Goal: Information Seeking & Learning: Learn about a topic

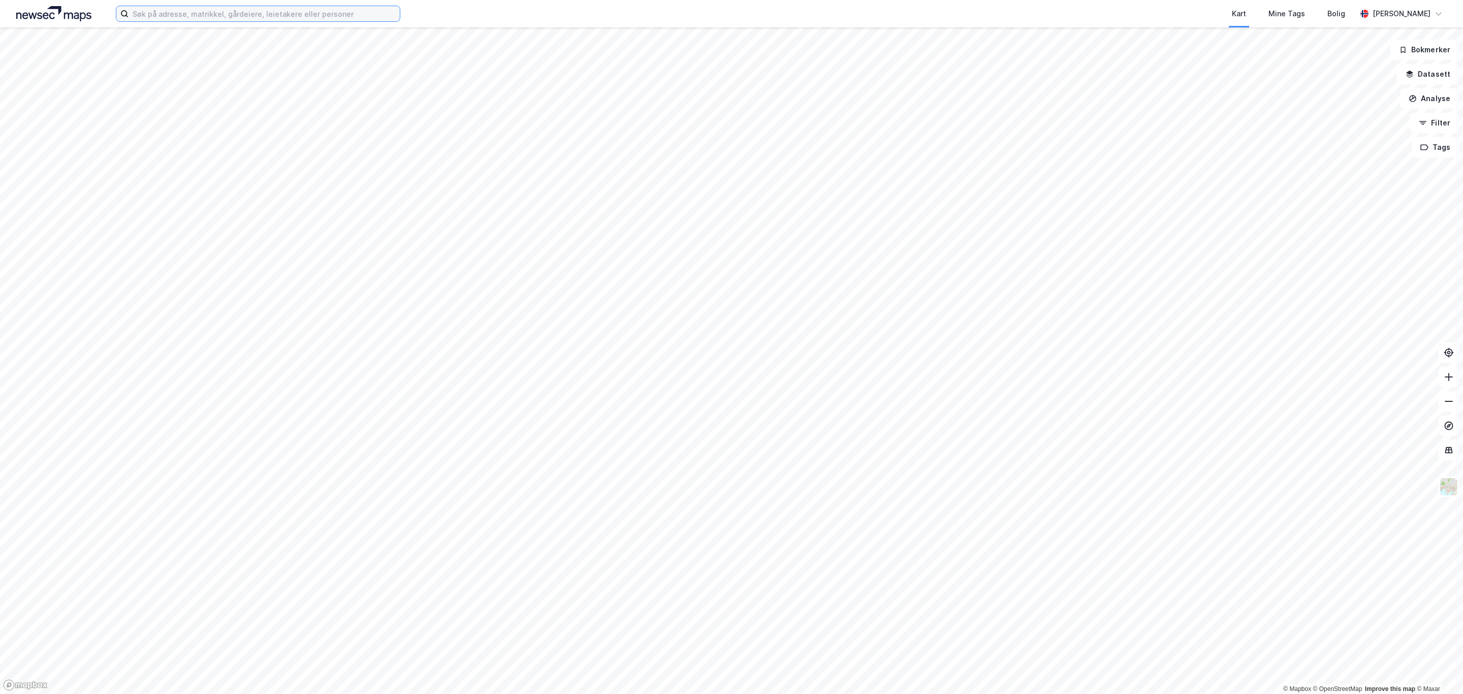
click at [276, 10] on input at bounding box center [264, 13] width 271 height 15
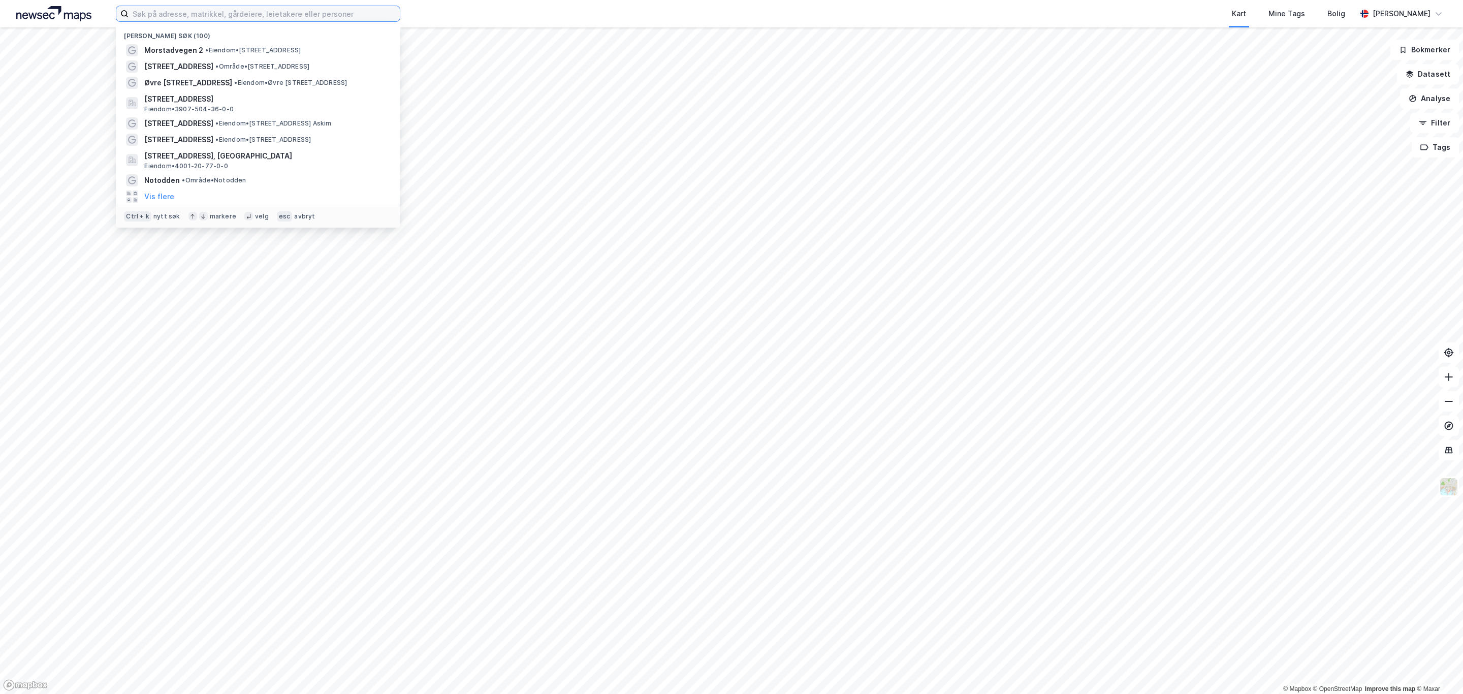
paste input "Meatjønnsvegen 94"
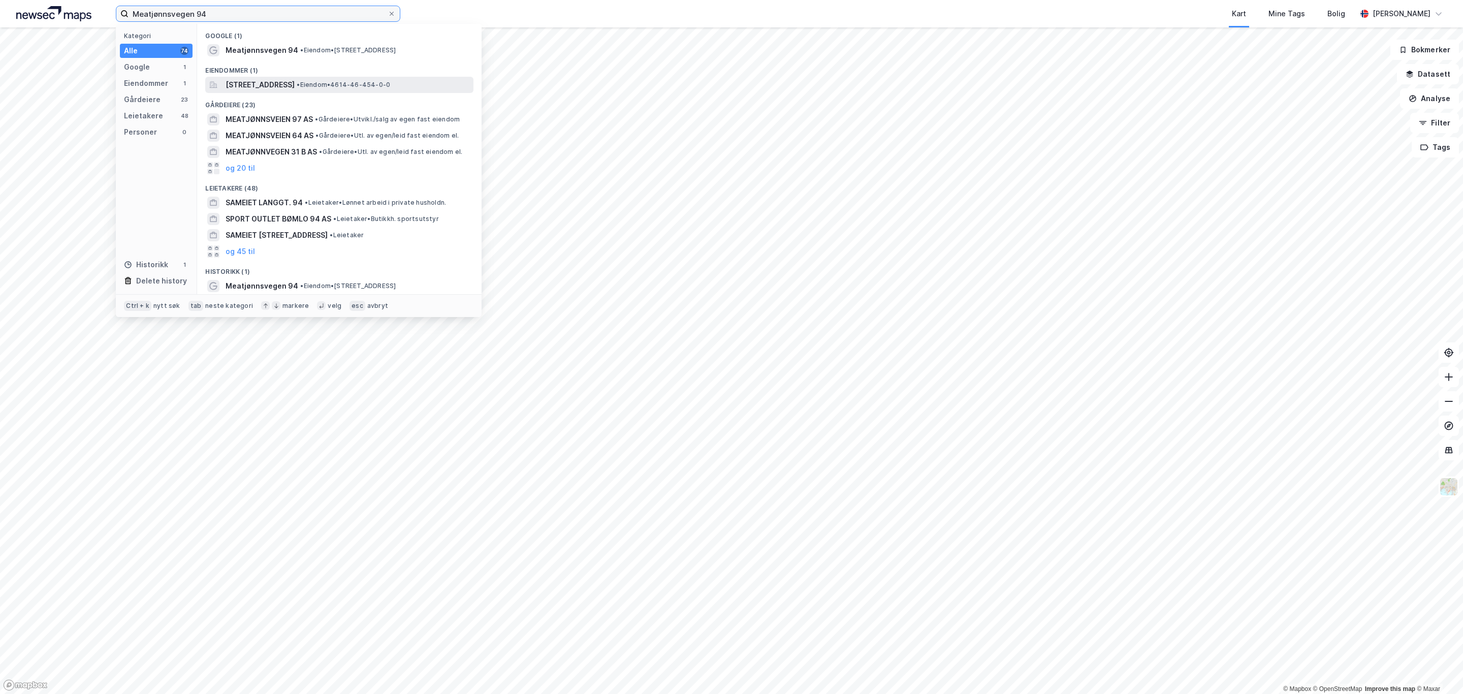
type input "Meatjønnsvegen 94"
click at [295, 85] on span "Meatjønnsvegen 94, 5412, STORD, STORD" at bounding box center [260, 85] width 69 height 12
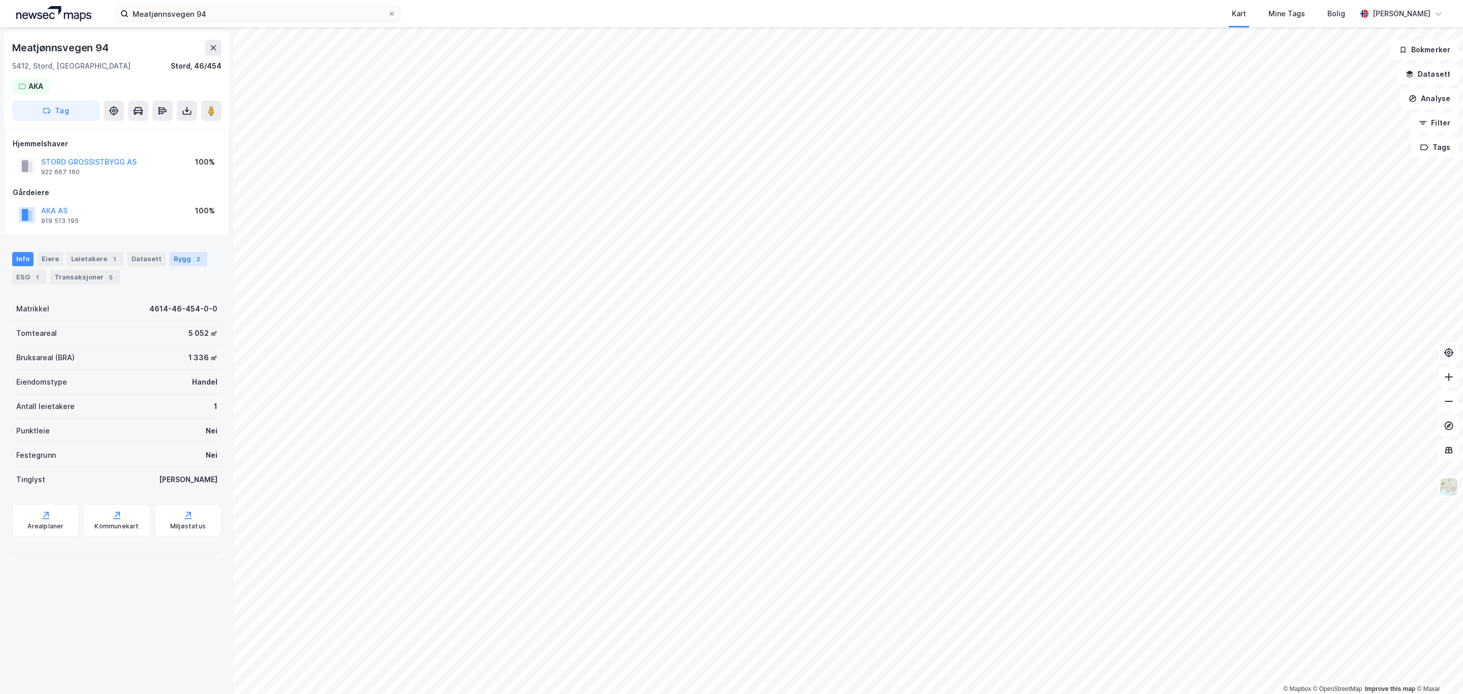
click at [177, 255] on div "Bygg 2" at bounding box center [189, 259] width 38 height 14
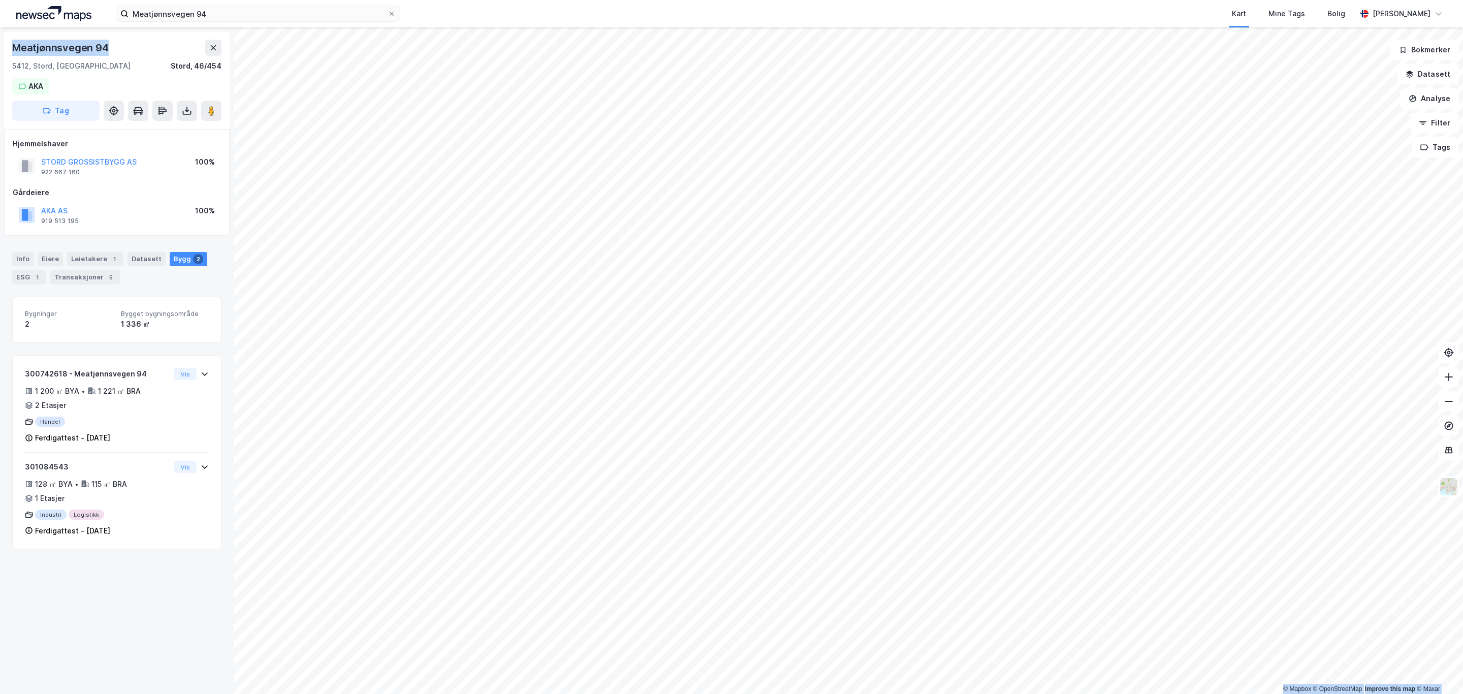
drag, startPoint x: 47, startPoint y: 37, endPoint x: -18, endPoint y: 37, distance: 65.5
click at [0, 37] on html "Meatjønnsvegen 94 Kart Mine Tags Bolig Simen Standahl © Mapbox © OpenStreetMap …" at bounding box center [731, 347] width 1463 height 694
copy div "© Mapbox © OpenStreetMap Improve this map © Maxar Meatjønnsvegen 94"
click at [100, 52] on div "Meatjønnsvegen 94" at bounding box center [61, 48] width 99 height 16
click at [118, 50] on div "Meatjønnsvegen 94" at bounding box center [116, 48] width 209 height 16
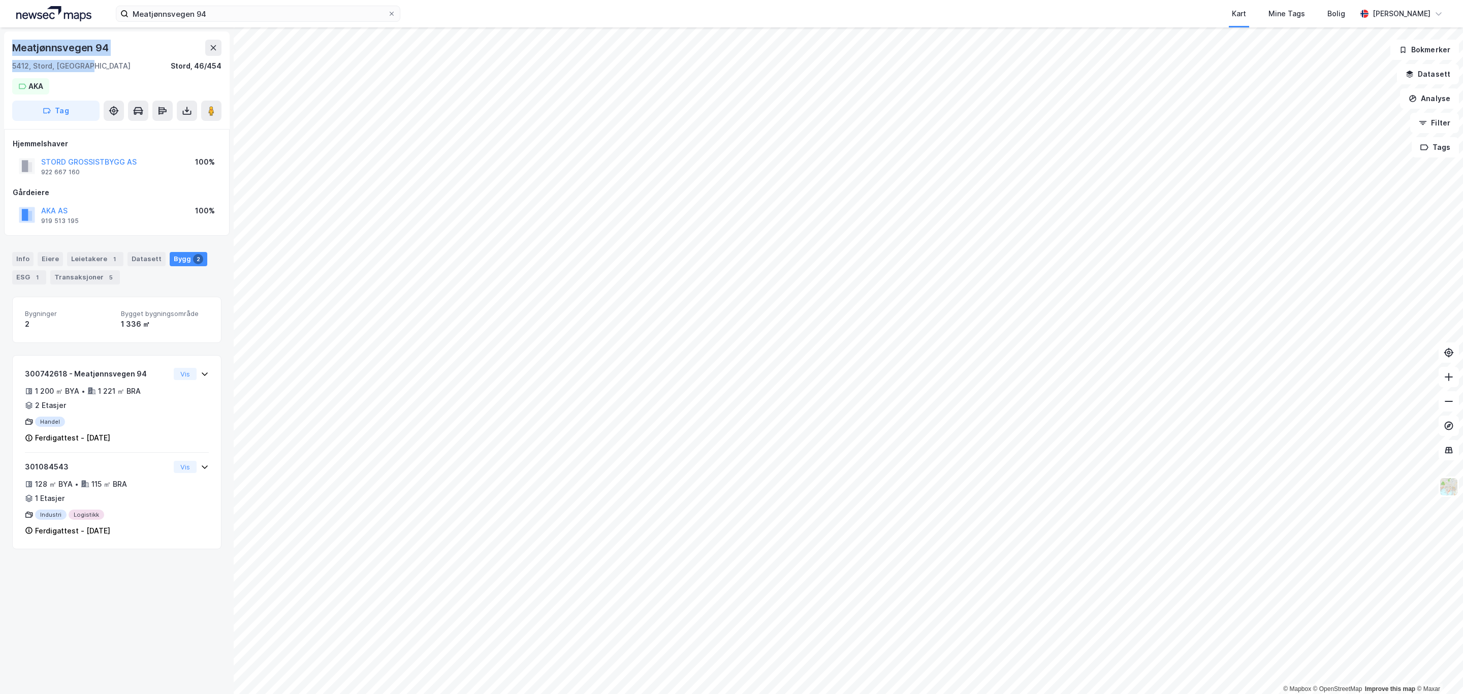
drag, startPoint x: 87, startPoint y: 70, endPoint x: 7, endPoint y: 45, distance: 84.7
click at [7, 45] on div "Meatjønnsvegen 94 5412, Stord, Vestland Stord, 46/454 AKA Tag" at bounding box center [117, 80] width 226 height 98
copy div "Meatjønnsvegen 94 5412, Stord, Vestland"
